Goal: Information Seeking & Learning: Learn about a topic

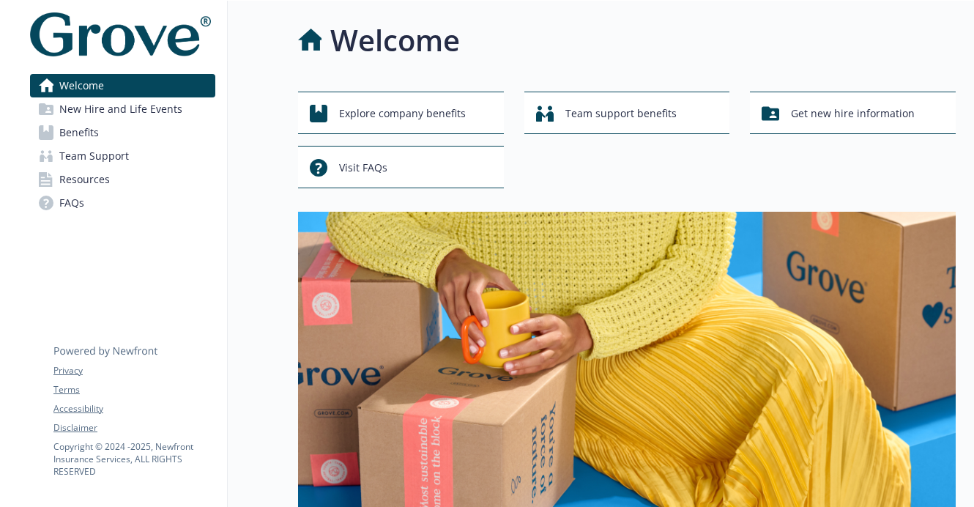
click at [125, 130] on link "Benefits" at bounding box center [122, 132] width 185 height 23
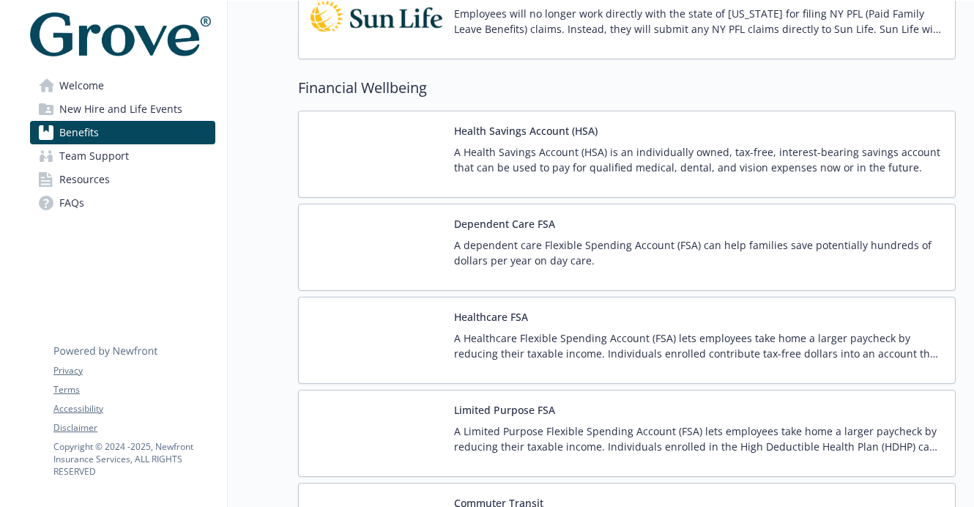
scroll to position [1581, 0]
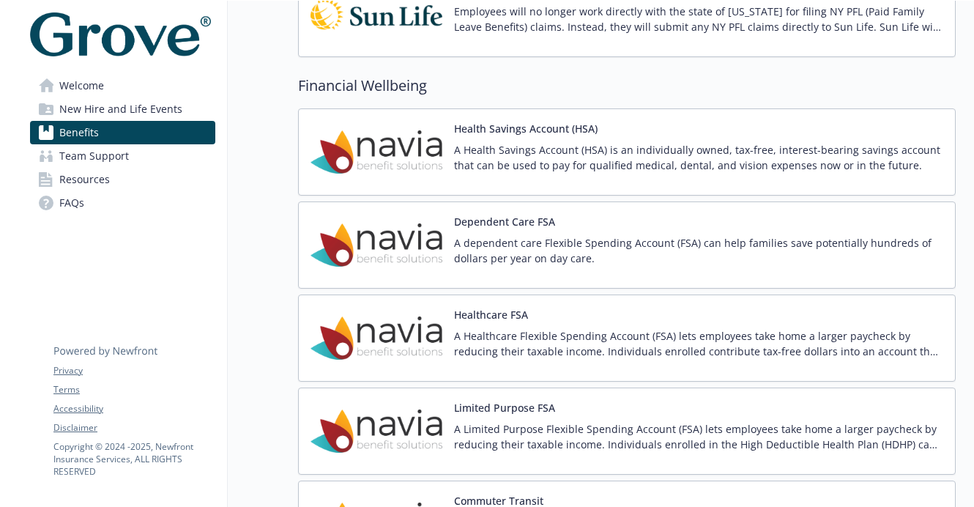
click at [564, 327] on div "Healthcare FSA A Healthcare Flexible Spending Account (FSA) lets employees take…" at bounding box center [698, 338] width 489 height 62
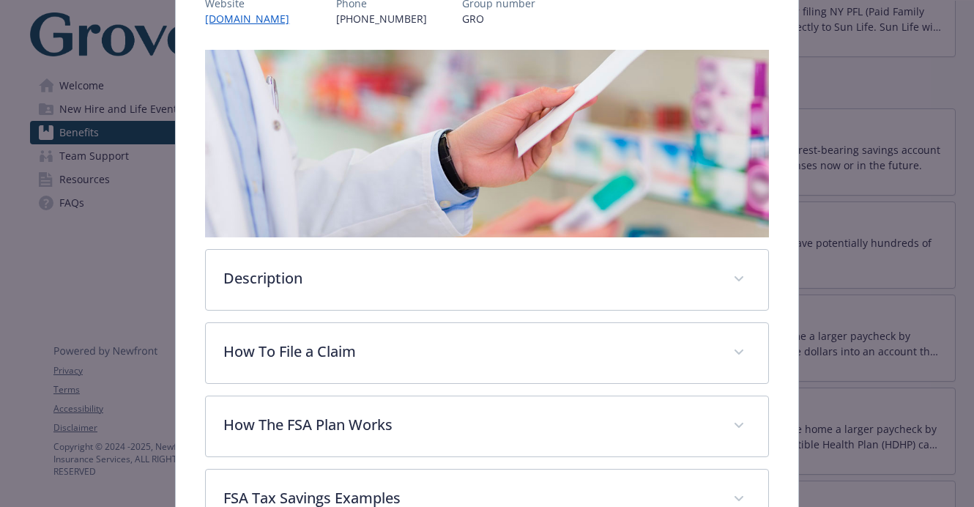
scroll to position [218, 0]
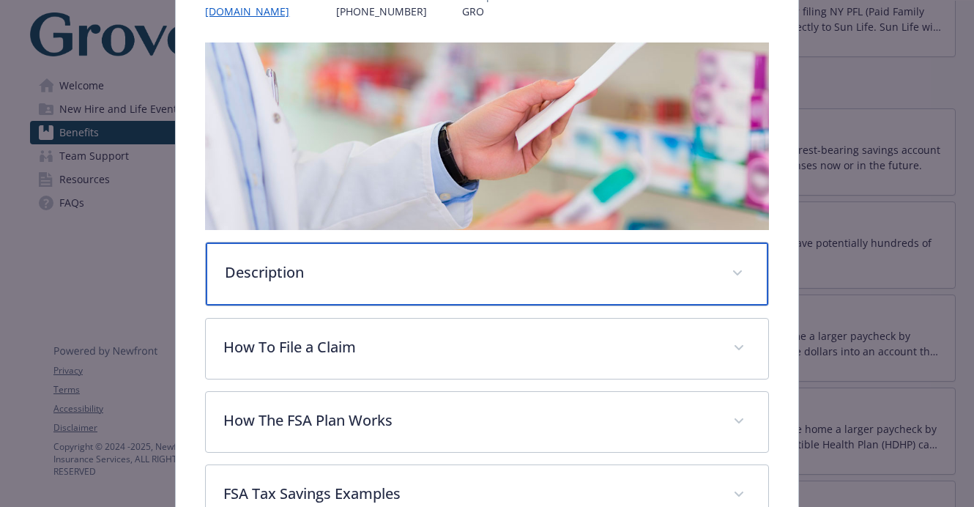
click at [406, 276] on p "Description" at bounding box center [469, 272] width 489 height 22
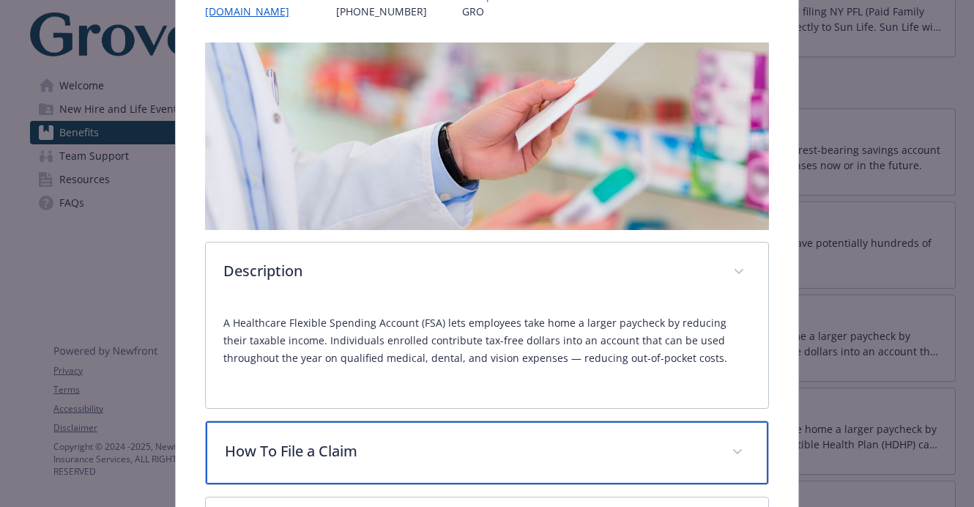
click at [381, 434] on div "How To File a Claim" at bounding box center [487, 452] width 562 height 63
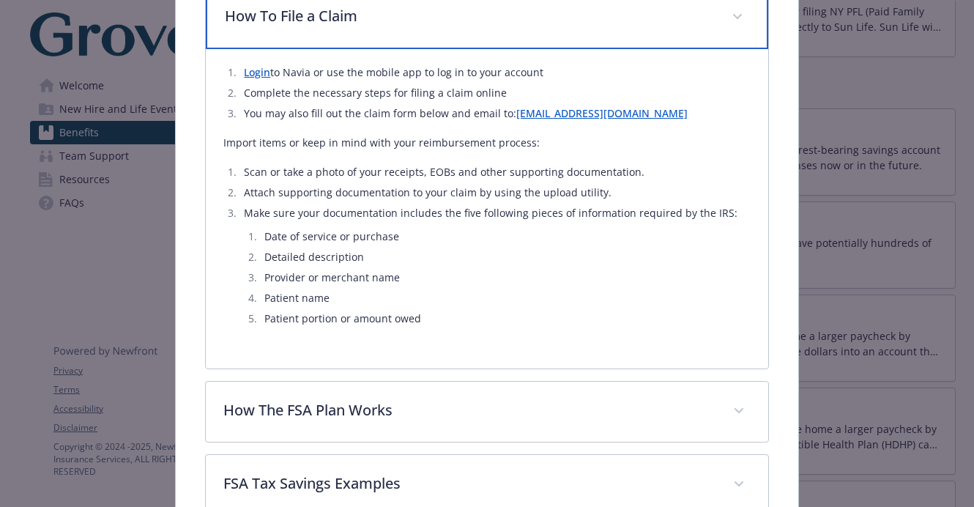
scroll to position [701, 0]
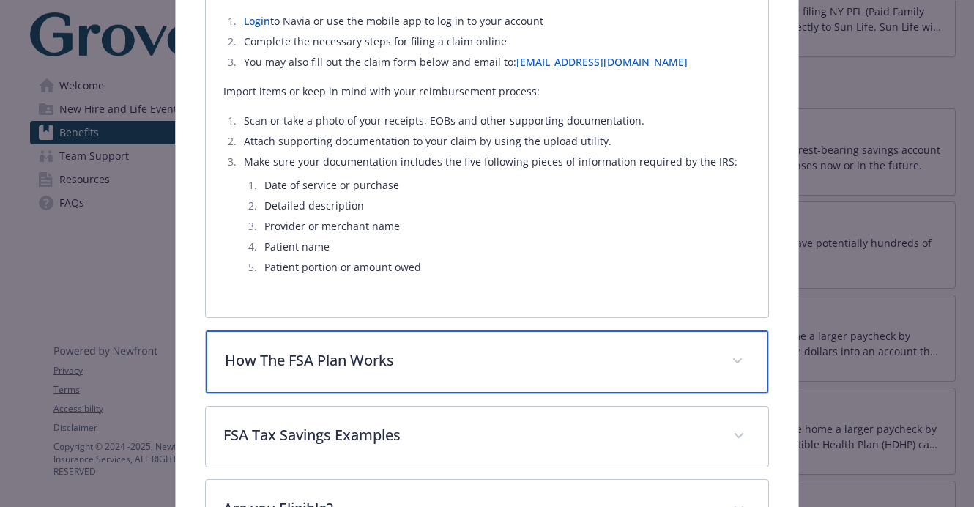
click at [414, 350] on div "How The FSA Plan Works" at bounding box center [487, 361] width 562 height 63
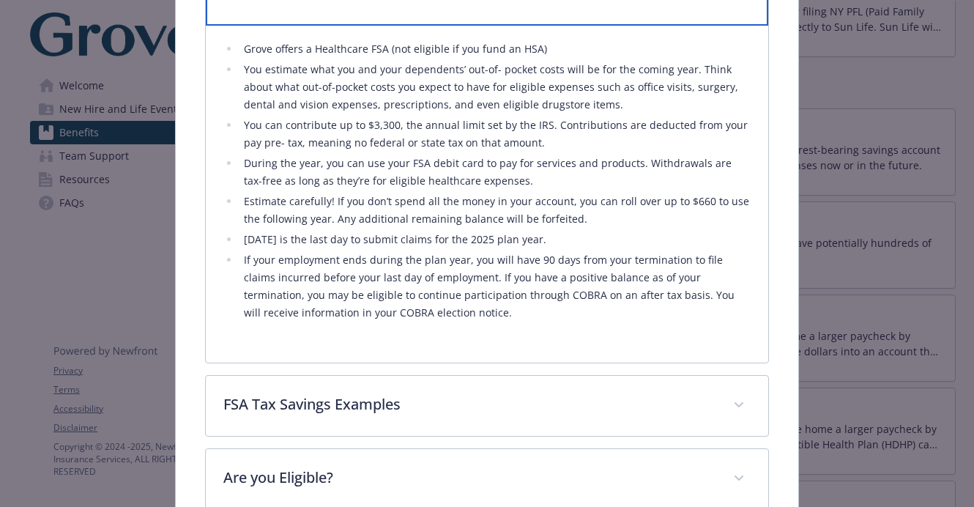
scroll to position [1072, 0]
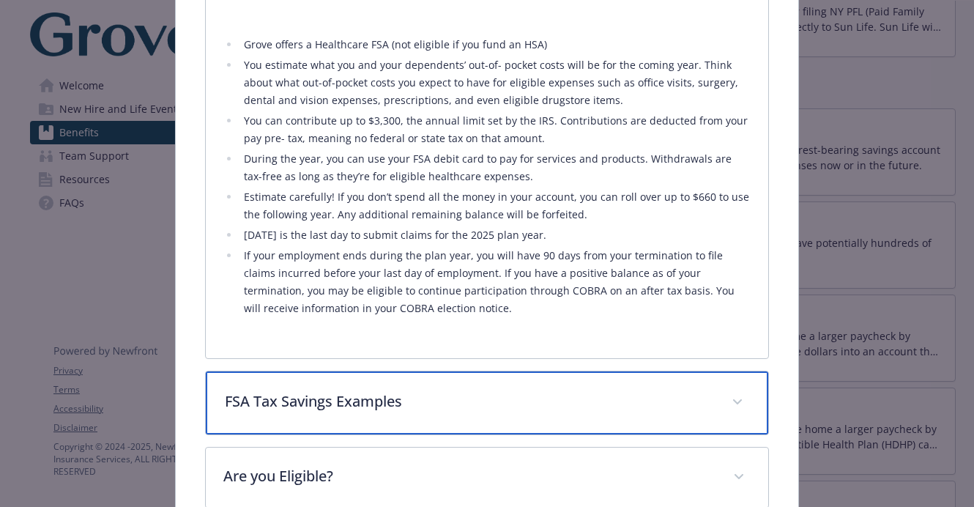
click at [428, 404] on p "FSA Tax Savings Examples" at bounding box center [469, 401] width 489 height 22
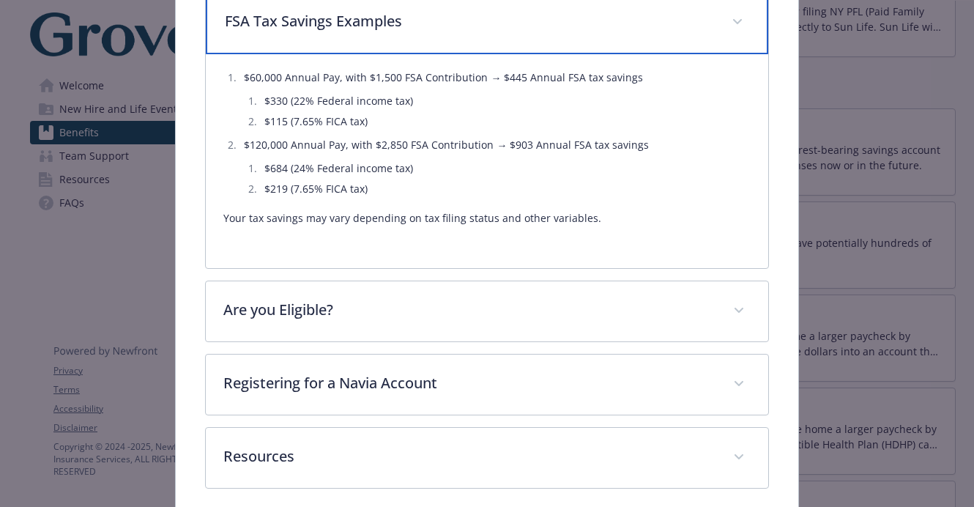
scroll to position [1452, 0]
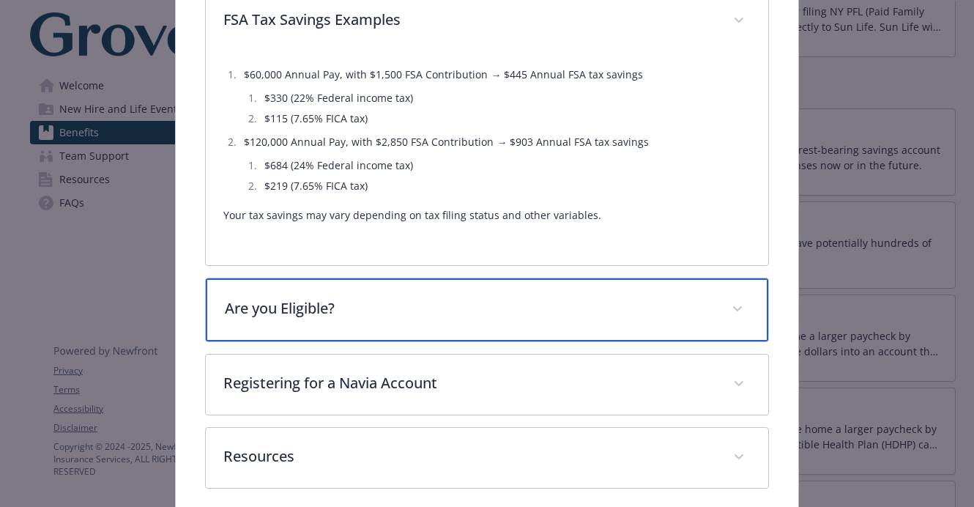
click at [435, 306] on p "Are you Eligible?" at bounding box center [469, 308] width 489 height 22
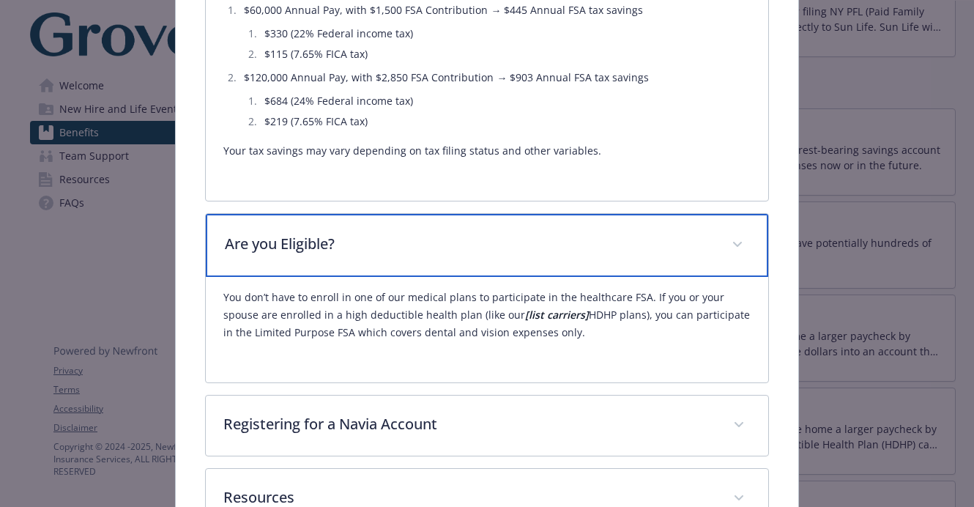
scroll to position [1620, 0]
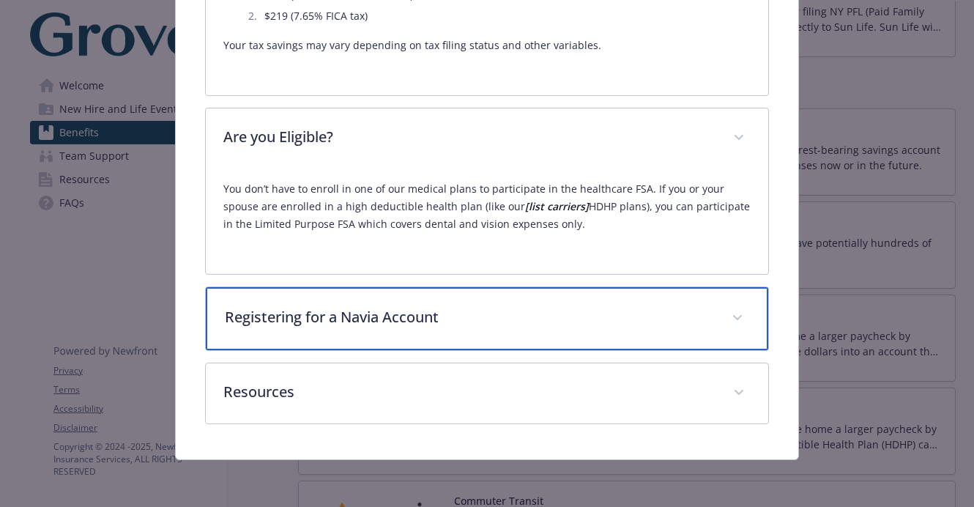
click at [435, 329] on div "Registering for a Navia Account" at bounding box center [487, 318] width 562 height 63
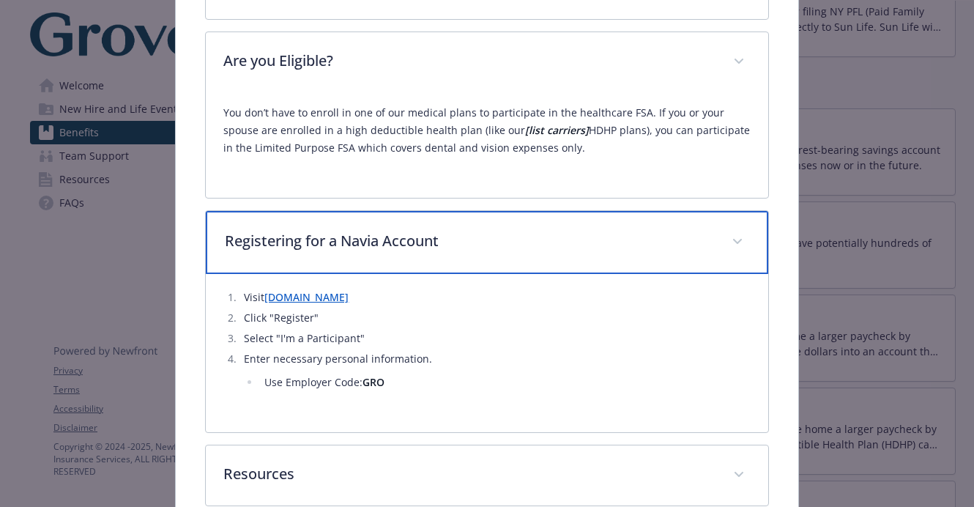
scroll to position [1778, 0]
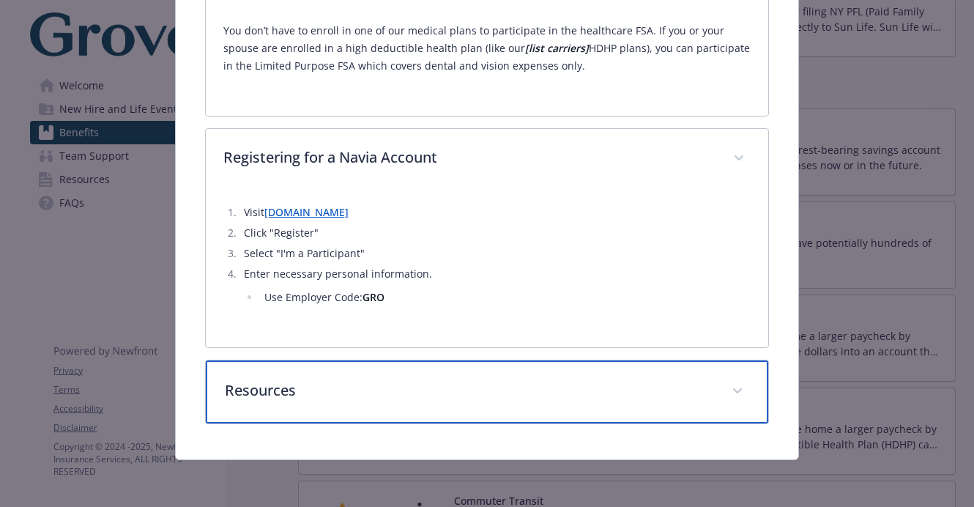
click at [404, 401] on p "Resources" at bounding box center [469, 390] width 489 height 22
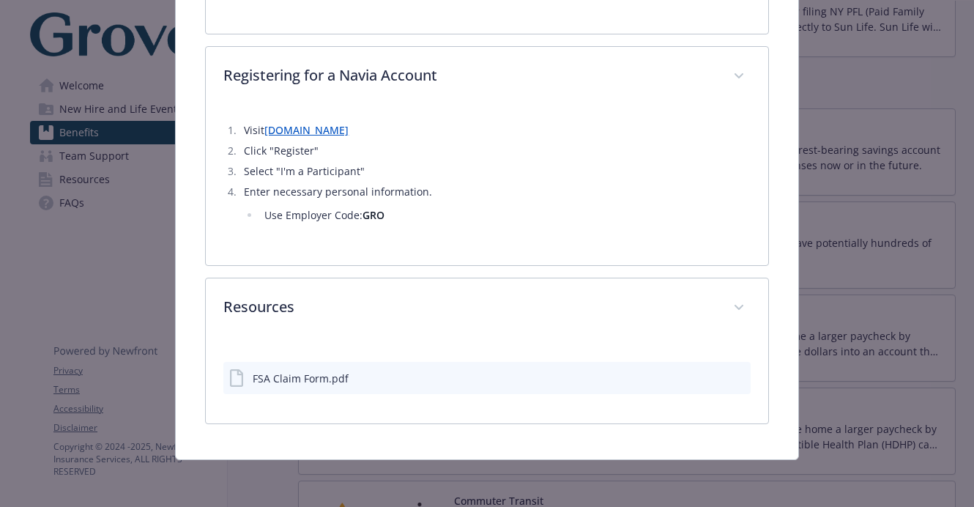
scroll to position [1860, 0]
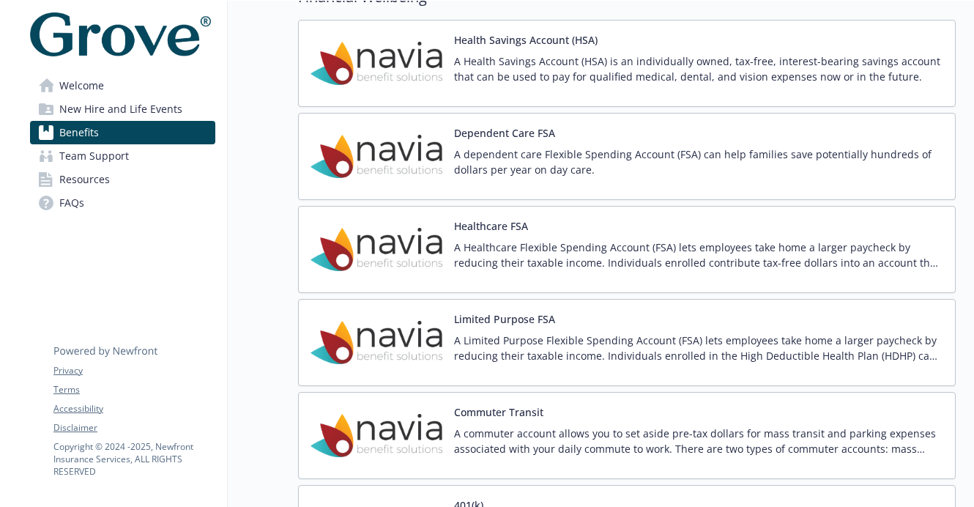
scroll to position [1989, 0]
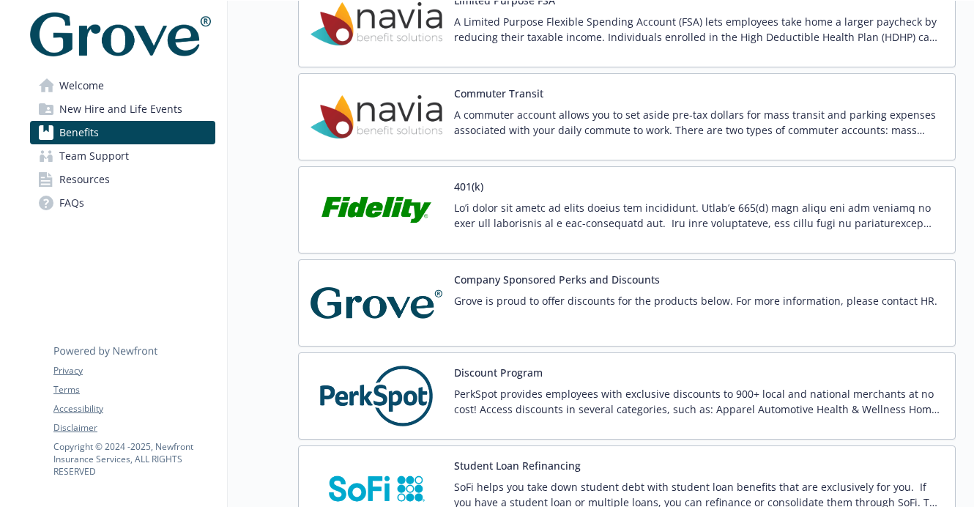
click at [507, 215] on p at bounding box center [698, 215] width 489 height 31
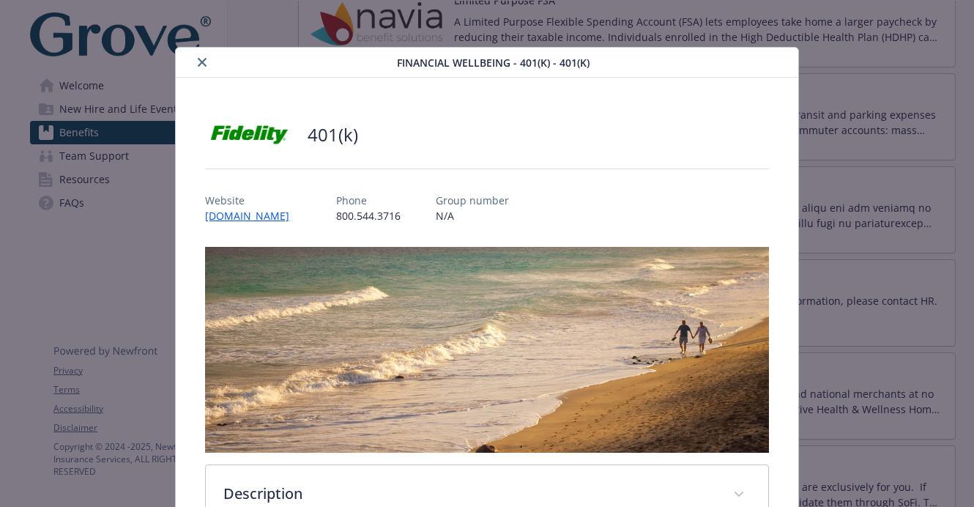
scroll to position [44, 0]
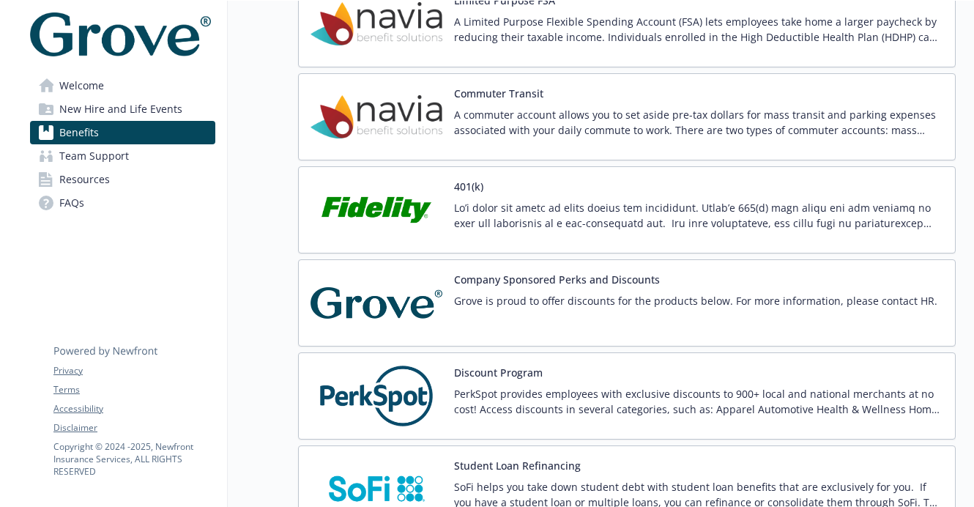
click at [138, 86] on link "Welcome" at bounding box center [122, 85] width 185 height 23
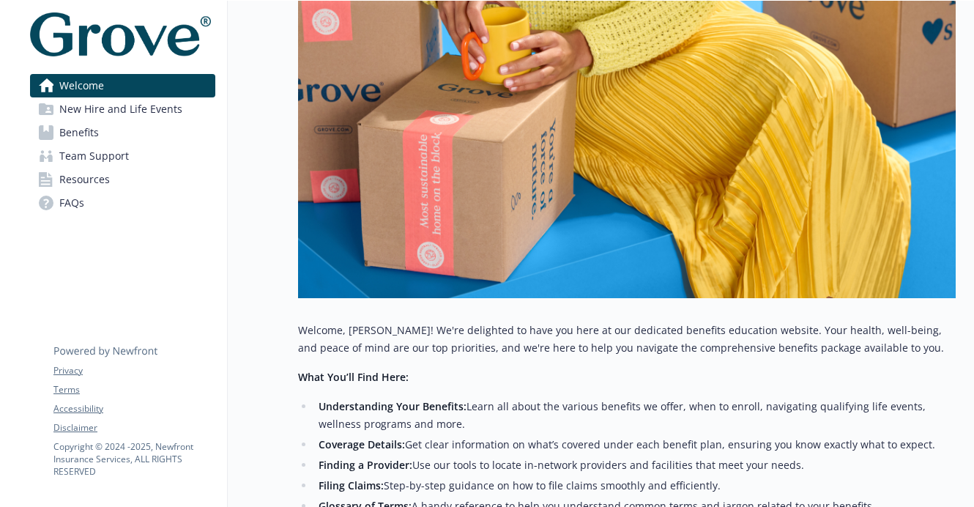
scroll to position [599, 0]
